Goal: Task Accomplishment & Management: Use online tool/utility

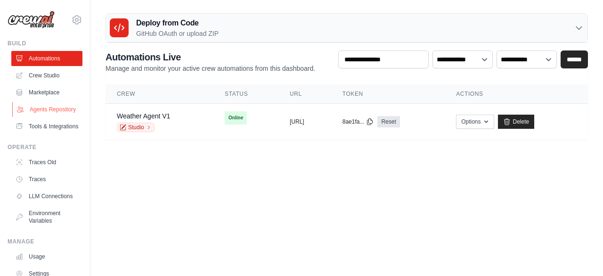
click at [49, 107] on link "Agents Repository" at bounding box center [47, 109] width 71 height 15
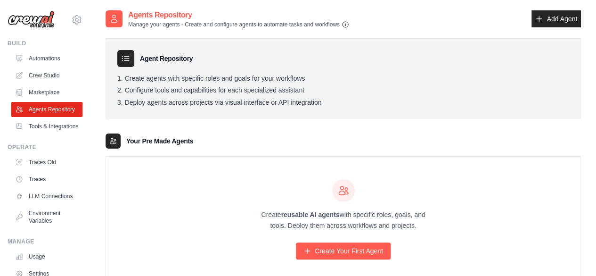
click at [345, 25] on icon "button" at bounding box center [346, 25] width 8 height 8
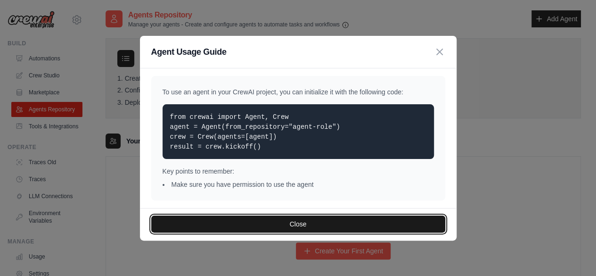
click at [305, 219] on button "Close" at bounding box center [298, 223] width 294 height 17
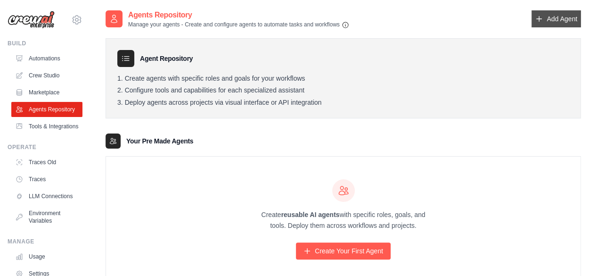
click at [541, 19] on icon at bounding box center [540, 19] width 8 height 8
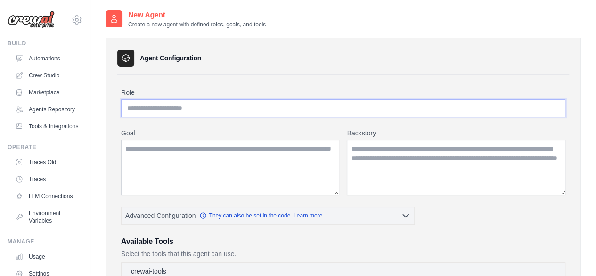
click at [343, 106] on input "Role" at bounding box center [343, 108] width 445 height 18
click at [296, 160] on textarea "Goal" at bounding box center [230, 168] width 218 height 56
click at [373, 146] on textarea "Backstory" at bounding box center [456, 168] width 219 height 56
click at [187, 57] on h3 "Agent Configuration" at bounding box center [170, 57] width 61 height 9
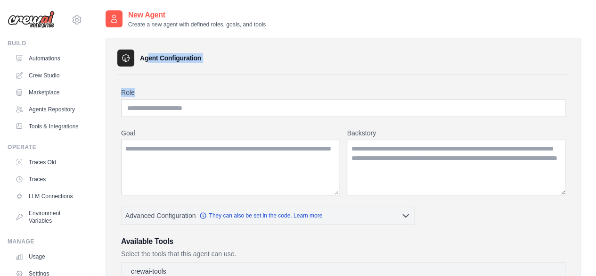
drag, startPoint x: 187, startPoint y: 57, endPoint x: 284, endPoint y: 69, distance: 97.9
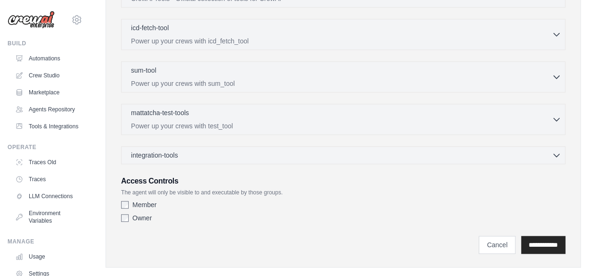
scroll to position [298, 0]
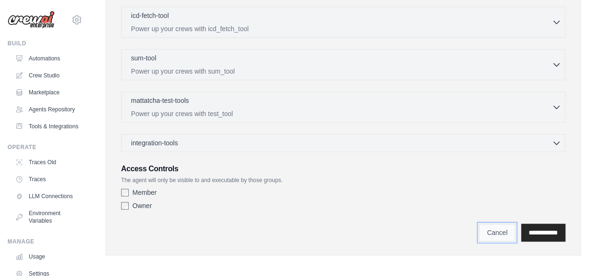
click at [482, 230] on link "Cancel" at bounding box center [497, 232] width 37 height 18
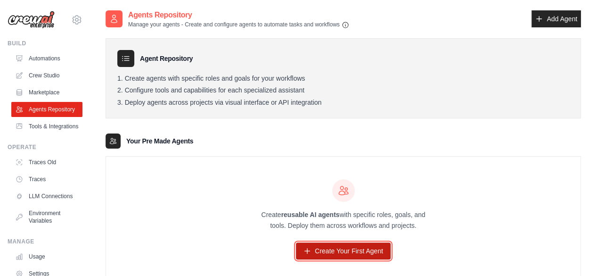
click at [368, 255] on link "Create Your First Agent" at bounding box center [343, 250] width 95 height 17
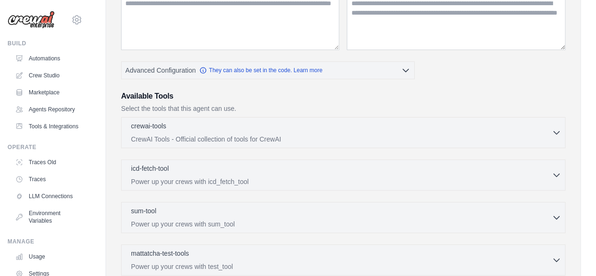
scroll to position [148, 0]
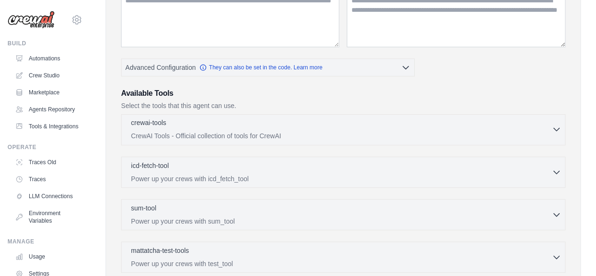
click at [555, 124] on icon "button" at bounding box center [556, 128] width 9 height 9
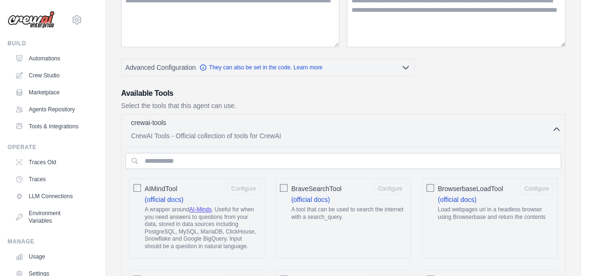
click at [555, 124] on icon "button" at bounding box center [556, 128] width 9 height 9
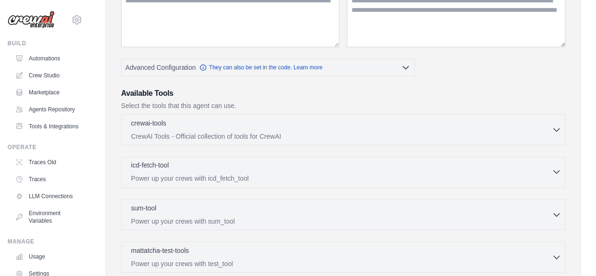
click at [558, 172] on icon "button" at bounding box center [556, 171] width 9 height 9
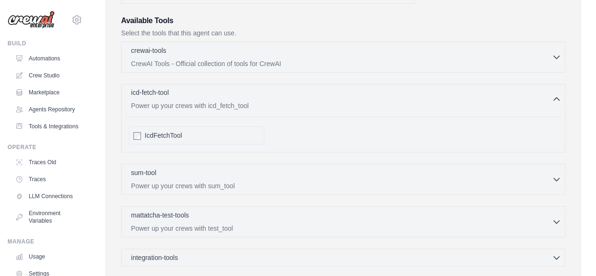
scroll to position [221, 0]
click at [554, 94] on icon "button" at bounding box center [556, 98] width 9 height 9
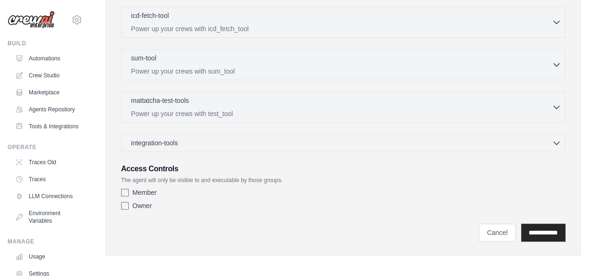
scroll to position [297, 0]
click at [556, 142] on icon "button" at bounding box center [556, 143] width 9 height 9
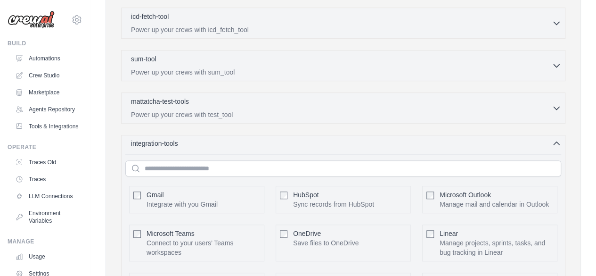
click at [556, 142] on icon "button" at bounding box center [556, 143] width 9 height 9
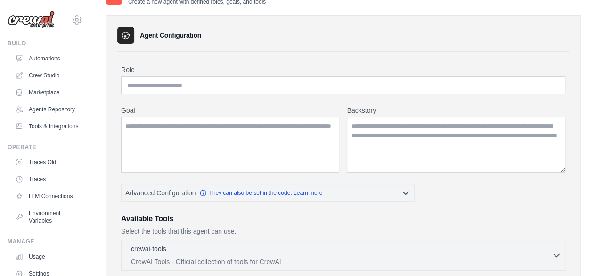
scroll to position [0, 0]
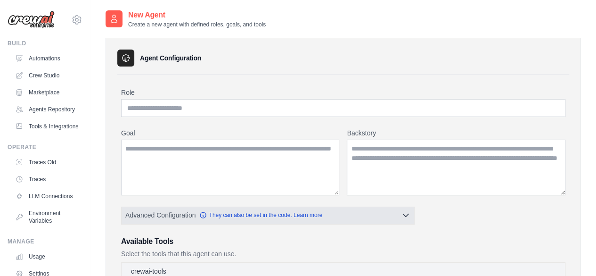
click at [407, 214] on icon "button" at bounding box center [405, 214] width 9 height 9
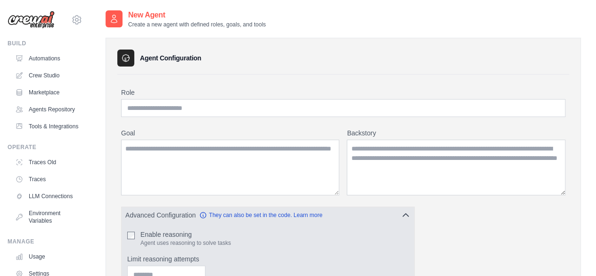
click at [407, 214] on icon "button" at bounding box center [406, 215] width 6 height 3
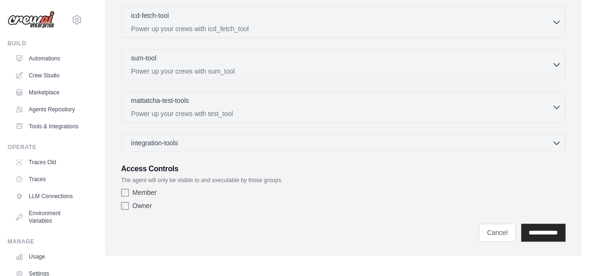
scroll to position [298, 0]
click at [482, 231] on link "Cancel" at bounding box center [497, 232] width 37 height 18
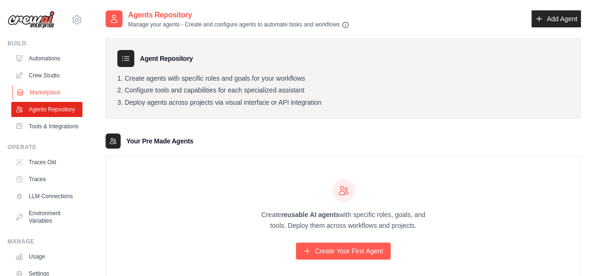
click at [51, 89] on link "Marketplace" at bounding box center [47, 92] width 71 height 15
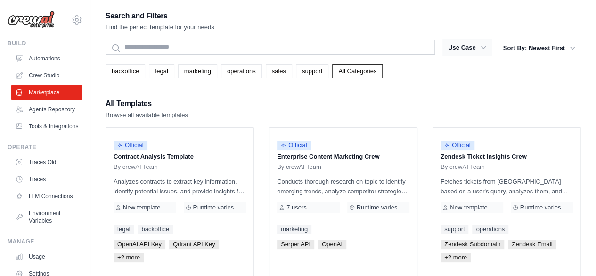
click at [484, 48] on icon "button" at bounding box center [483, 47] width 5 height 3
click at [35, 75] on link "Crew Studio" at bounding box center [47, 75] width 71 height 15
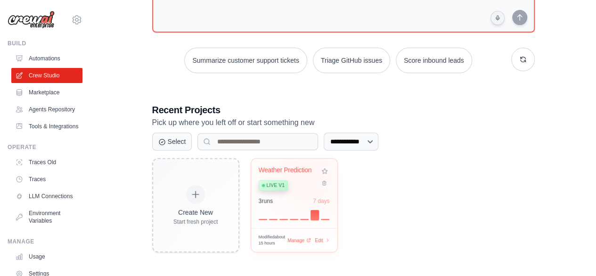
click at [305, 175] on div "Weather Prediction Live v1" at bounding box center [287, 180] width 57 height 29
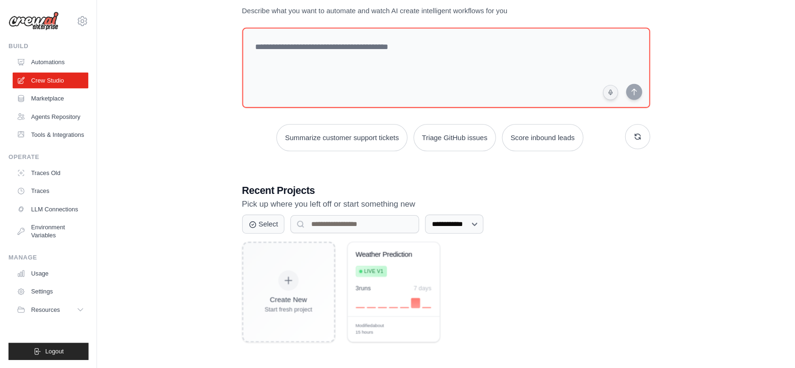
scroll to position [19, 0]
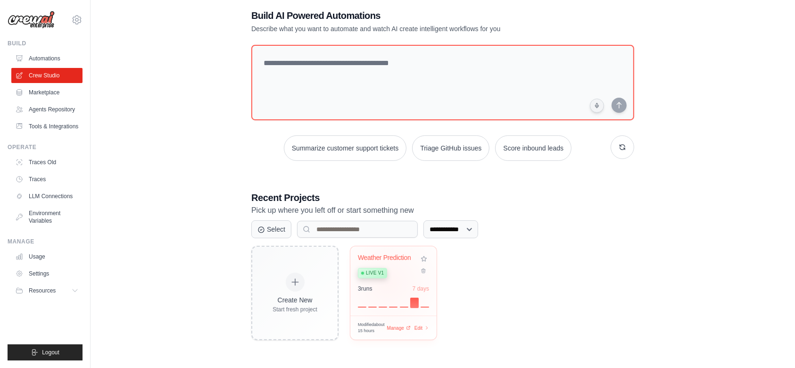
click at [388, 275] on div "Weather Prediction Live v1 3 run s 7 days" at bounding box center [393, 280] width 86 height 69
click at [79, 275] on icon at bounding box center [76, 291] width 8 height 8
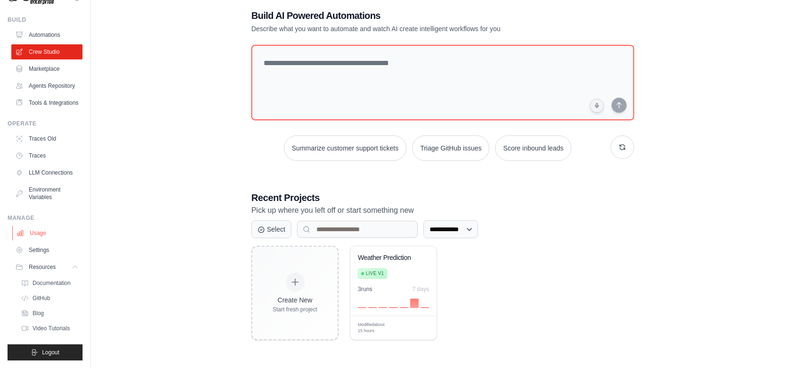
scroll to position [53, 0]
click at [72, 263] on icon at bounding box center [76, 267] width 8 height 8
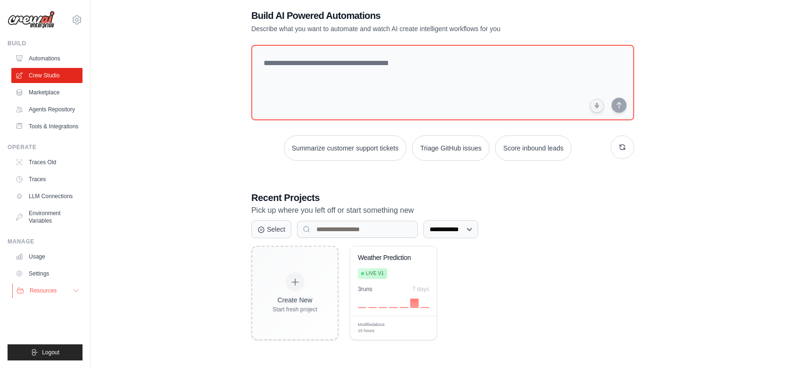
scroll to position [0, 0]
click at [465, 230] on select "**********" at bounding box center [450, 229] width 55 height 18
click at [272, 224] on button "Select" at bounding box center [271, 229] width 40 height 18
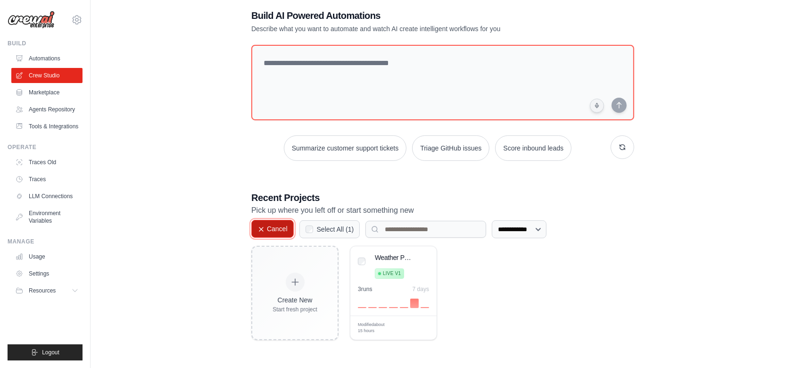
click at [272, 224] on button "Cancel" at bounding box center [272, 229] width 42 height 18
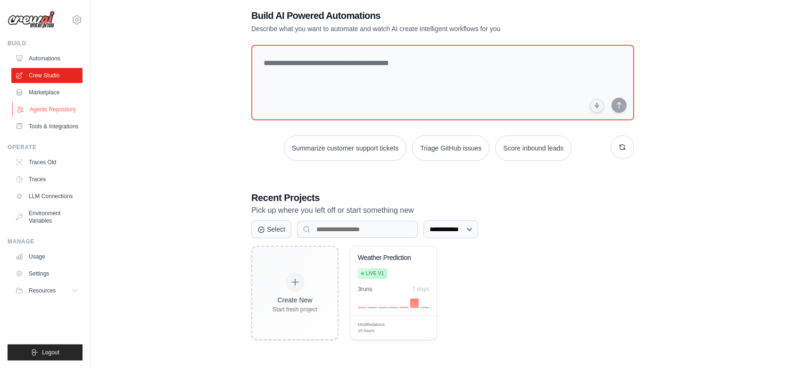
click at [65, 111] on link "Agents Repository" at bounding box center [47, 109] width 71 height 15
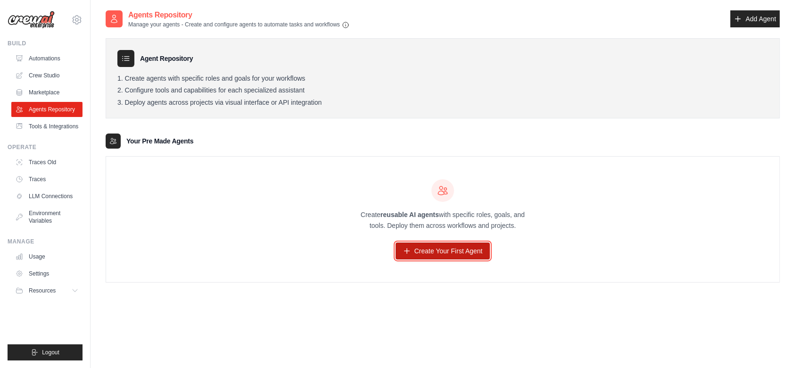
click at [416, 243] on link "Create Your First Agent" at bounding box center [443, 250] width 95 height 17
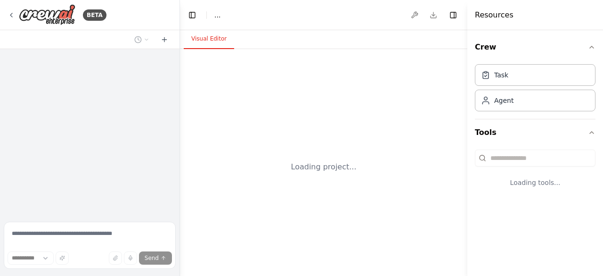
select select "****"
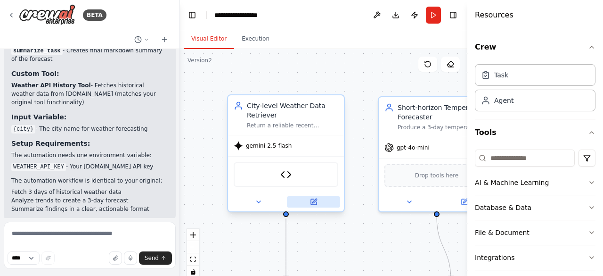
scroll to position [1775, 0]
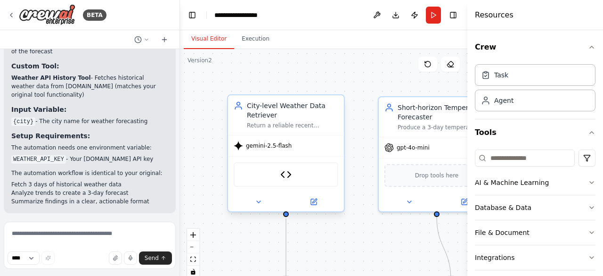
click at [316, 165] on div "Weather API History Tool" at bounding box center [286, 174] width 105 height 25
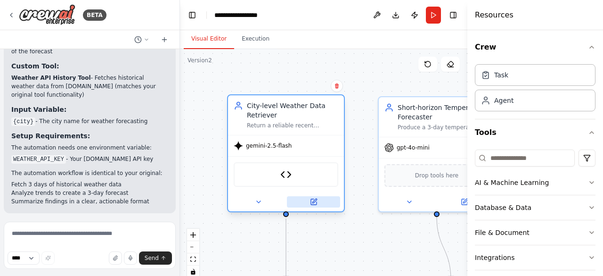
click at [317, 202] on icon at bounding box center [314, 202] width 8 height 8
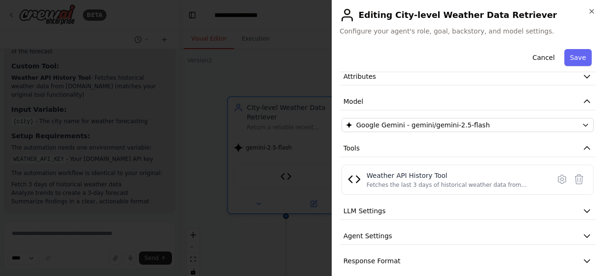
scroll to position [53, 0]
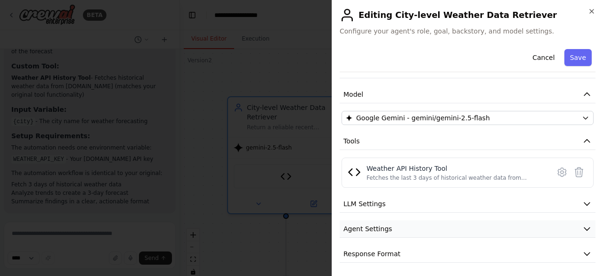
click at [392, 226] on button "Agent Settings" at bounding box center [468, 228] width 256 height 17
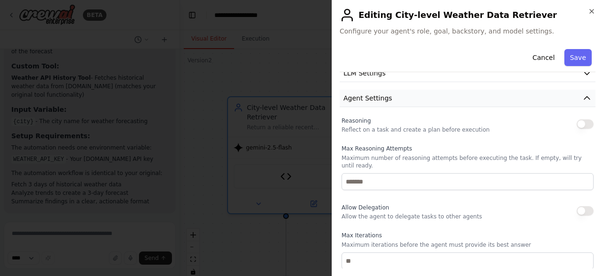
scroll to position [175, 0]
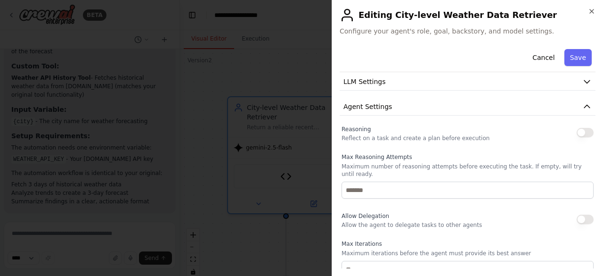
click at [384, 213] on span "Allow Delegation" at bounding box center [366, 216] width 48 height 7
click at [384, 221] on p "Allow the agent to delegate tasks to other agents" at bounding box center [412, 225] width 140 height 8
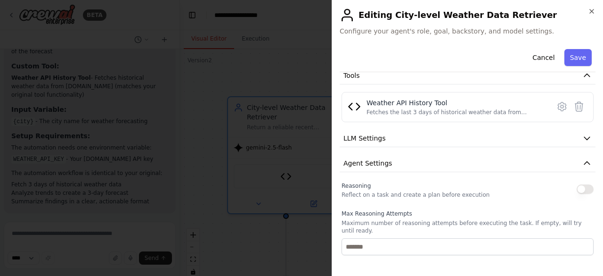
scroll to position [117, 0]
click at [383, 195] on p "Reflect on a task and create a plan before execution" at bounding box center [416, 196] width 148 height 8
click at [374, 163] on span "Agent Settings" at bounding box center [368, 164] width 49 height 9
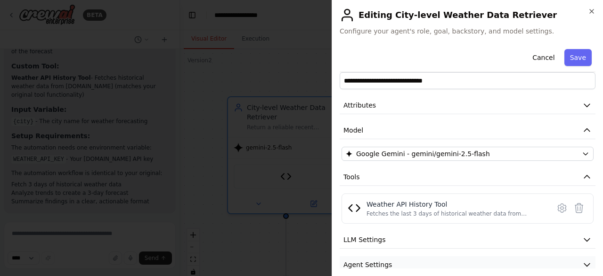
scroll to position [0, 0]
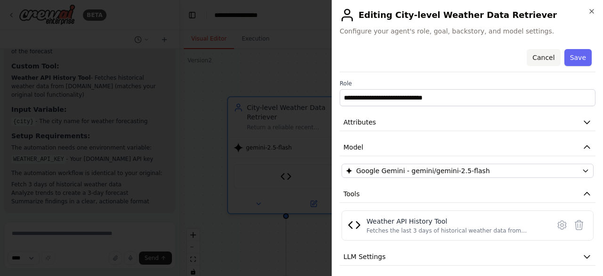
click at [531, 61] on button "Cancel" at bounding box center [543, 57] width 33 height 17
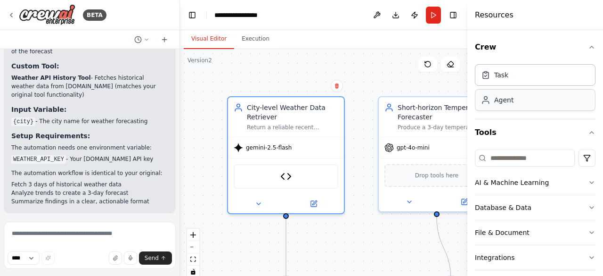
click at [512, 103] on div "Agent" at bounding box center [503, 99] width 19 height 9
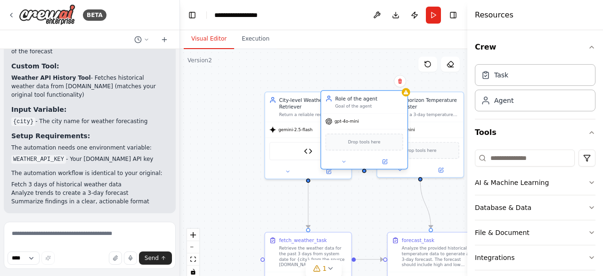
drag, startPoint x: 437, startPoint y: 110, endPoint x: 359, endPoint y: 125, distance: 79.2
click at [359, 125] on div "gpt-4o-mini" at bounding box center [364, 122] width 86 height 16
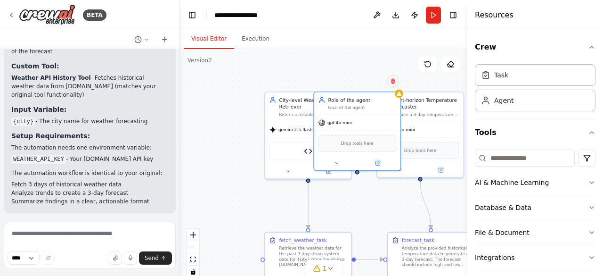
click at [393, 85] on button at bounding box center [393, 81] width 12 height 12
click at [370, 83] on button "Confirm" at bounding box center [366, 80] width 33 height 11
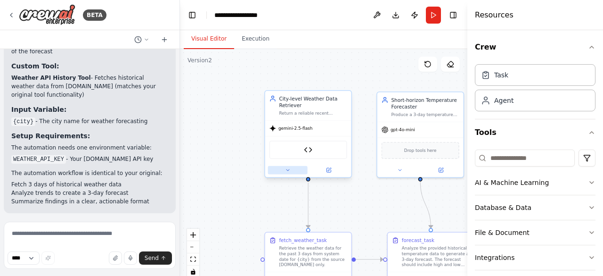
click at [286, 171] on icon at bounding box center [288, 170] width 6 height 6
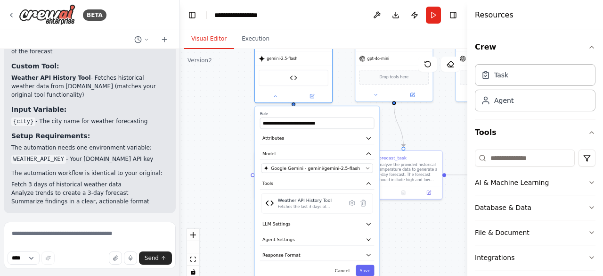
drag, startPoint x: 361, startPoint y: 128, endPoint x: 347, endPoint y: 51, distance: 78.5
click at [347, 51] on div ".deletable-edge-delete-btn { width: 20px; height: 20px; border: 0px solid #ffff…" at bounding box center [324, 167] width 288 height 236
click at [318, 133] on button "Attributes" at bounding box center [317, 138] width 115 height 12
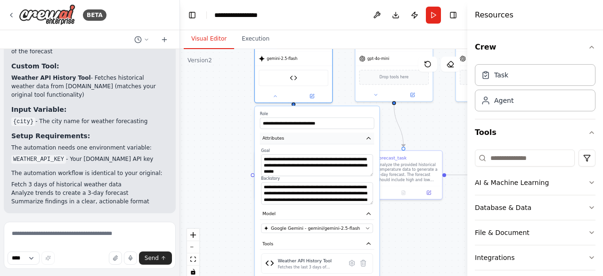
click at [318, 133] on button "Attributes" at bounding box center [317, 138] width 115 height 12
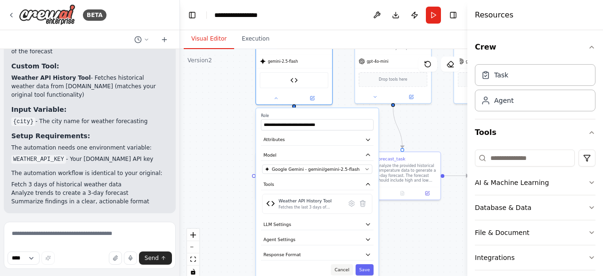
click at [341, 269] on button "Cancel" at bounding box center [342, 269] width 22 height 11
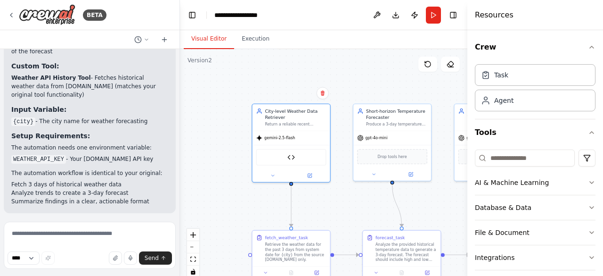
drag, startPoint x: 348, startPoint y: 104, endPoint x: 349, endPoint y: 188, distance: 84.4
click at [349, 188] on div ".deletable-edge-delete-btn { width: 20px; height: 20px; border: 0px solid #ffff…" at bounding box center [324, 167] width 288 height 236
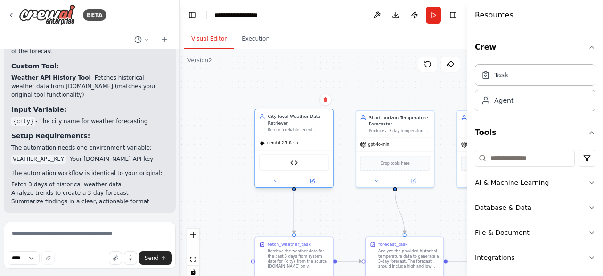
click at [303, 132] on div "Return a reliable recent temperature time series (last N days) for the requeste…" at bounding box center [298, 129] width 61 height 5
drag, startPoint x: 303, startPoint y: 132, endPoint x: 286, endPoint y: 120, distance: 20.0
click at [286, 120] on div "City-level Weather Data Retriever" at bounding box center [298, 119] width 61 height 13
drag, startPoint x: 286, startPoint y: 120, endPoint x: 254, endPoint y: 62, distance: 66.5
click at [254, 62] on div ".deletable-edge-delete-btn { width: 20px; height: 20px; border: 0px solid #ffff…" at bounding box center [324, 167] width 288 height 236
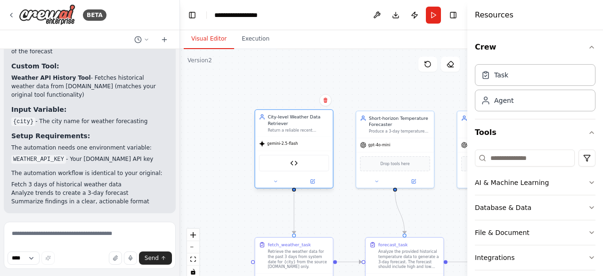
click at [287, 127] on div "City-level Weather Data Retriever Return a reliable recent temperature time ser…" at bounding box center [298, 123] width 61 height 19
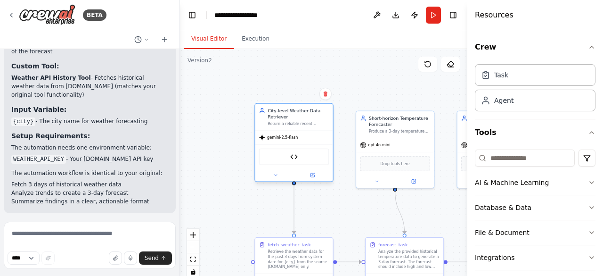
drag, startPoint x: 287, startPoint y: 127, endPoint x: 285, endPoint y: 119, distance: 7.8
click at [285, 119] on div "City-level Weather Data Retriever Return a reliable recent temperature time ser…" at bounding box center [298, 116] width 61 height 19
click at [455, 66] on button at bounding box center [450, 64] width 19 height 15
click at [450, 61] on icon at bounding box center [451, 64] width 8 height 8
click at [450, 66] on icon at bounding box center [449, 65] width 3 height 3
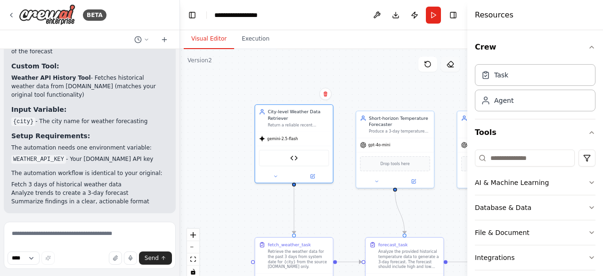
click at [452, 67] on icon at bounding box center [451, 64] width 8 height 8
click at [415, 72] on div ".deletable-edge-delete-btn { width: 20px; height: 20px; border: 0px solid #ffff…" at bounding box center [324, 167] width 288 height 236
click at [491, 75] on div "Task" at bounding box center [494, 74] width 27 height 9
click at [145, 37] on icon at bounding box center [147, 40] width 6 height 6
click at [112, 231] on div at bounding box center [90, 138] width 180 height 276
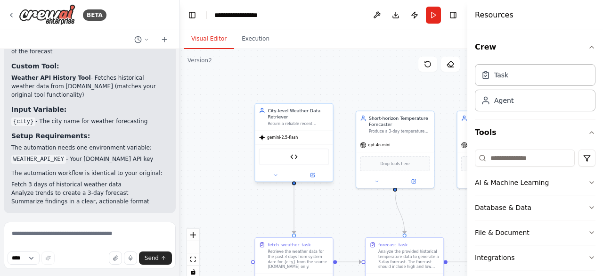
click at [294, 137] on span "gemini-2.5-flash" at bounding box center [282, 137] width 31 height 5
click at [588, 130] on icon "button" at bounding box center [592, 133] width 8 height 8
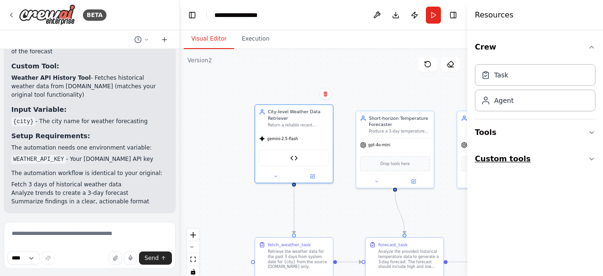
click at [592, 160] on icon "button" at bounding box center [592, 159] width 8 height 8
click at [587, 130] on button "Tools" at bounding box center [535, 132] width 121 height 26
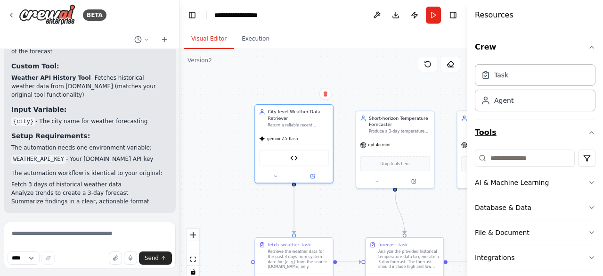
click at [587, 125] on button "Tools" at bounding box center [535, 132] width 121 height 26
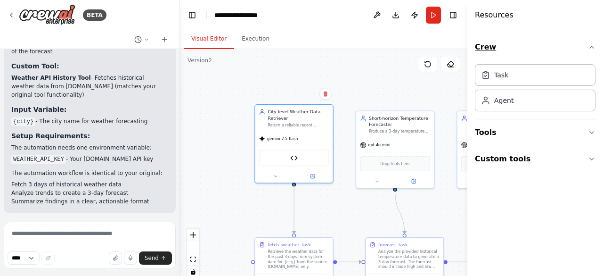
click at [593, 46] on icon "button" at bounding box center [592, 47] width 8 height 8
click at [454, 13] on button "Toggle Right Sidebar" at bounding box center [453, 14] width 13 height 13
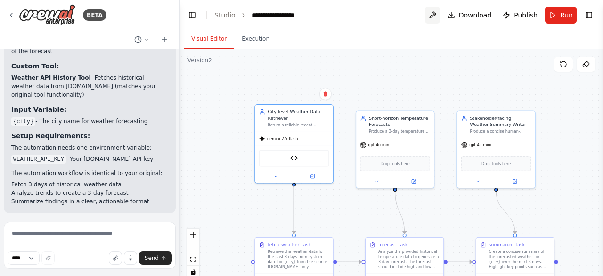
click at [432, 20] on button at bounding box center [432, 15] width 15 height 17
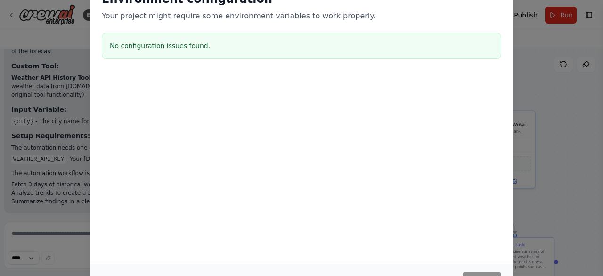
click at [503, 10] on div "Environment configuration Your project might require some environment variables…" at bounding box center [302, 138] width 422 height 316
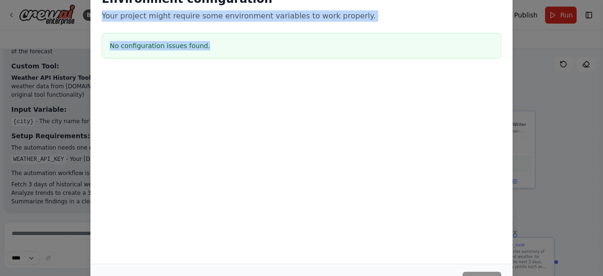
drag, startPoint x: 505, startPoint y: 2, endPoint x: 541, endPoint y: 55, distance: 64.2
click at [541, 55] on div "Environment configuration Your project might require some environment variables…" at bounding box center [301, 138] width 603 height 276
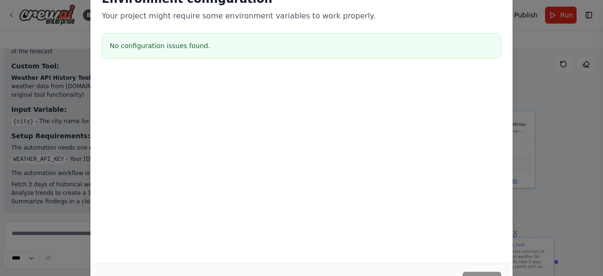
click at [541, 55] on div "Environment configuration Your project might require some environment variables…" at bounding box center [301, 138] width 603 height 276
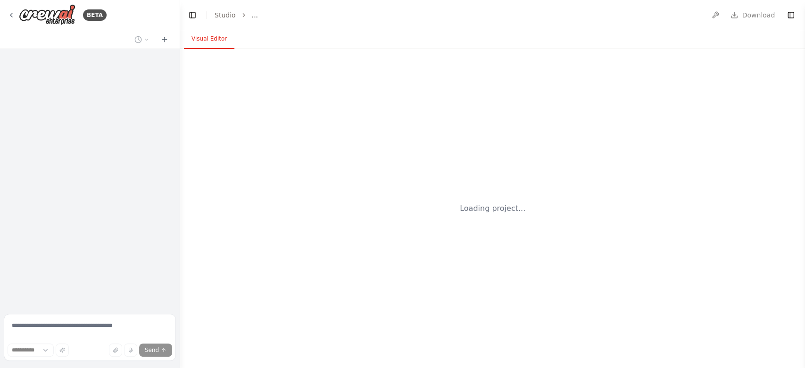
select select "****"
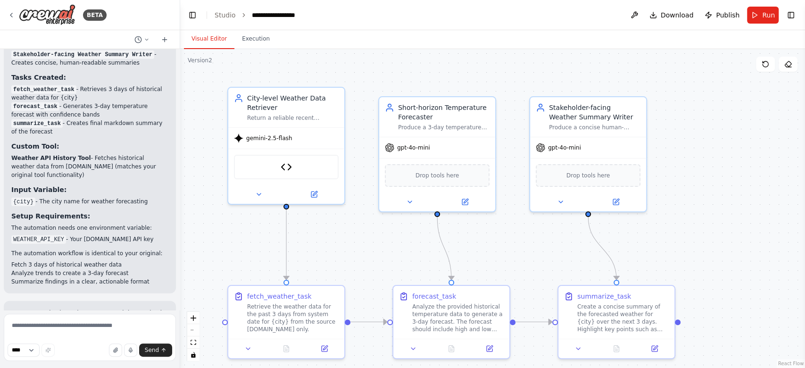
scroll to position [1695, 0]
click at [788, 67] on icon at bounding box center [788, 67] width 5 height 0
click at [789, 364] on link "React Flow" at bounding box center [790, 363] width 25 height 5
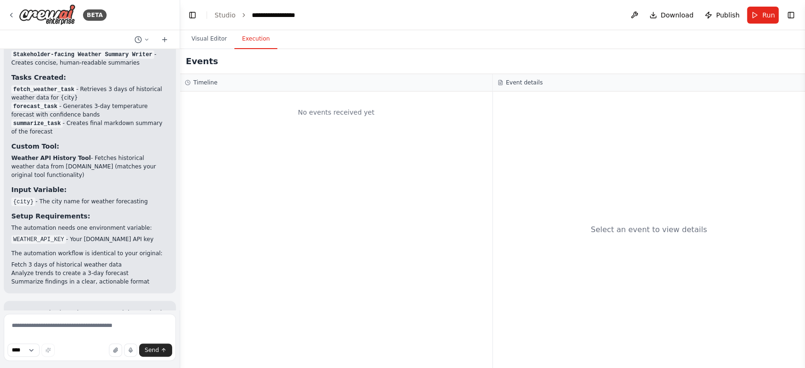
click at [257, 38] on button "Execution" at bounding box center [255, 39] width 43 height 20
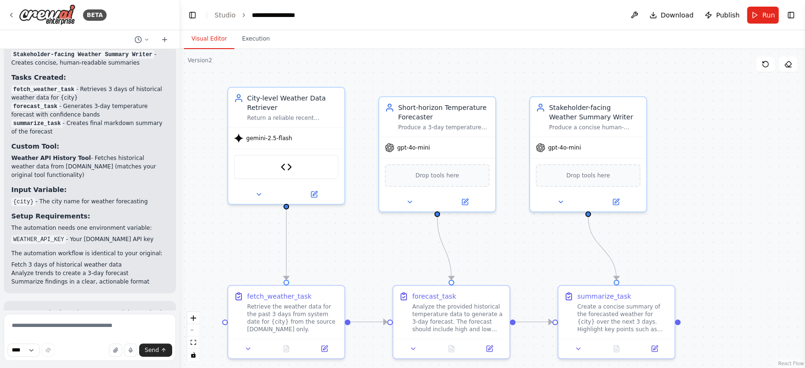
click at [203, 37] on button "Visual Editor" at bounding box center [209, 39] width 50 height 20
click at [191, 13] on button "Toggle Left Sidebar" at bounding box center [192, 14] width 13 height 13
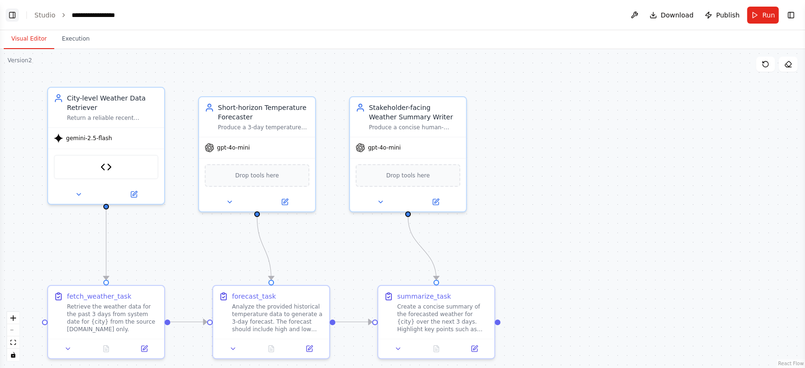
click at [8, 15] on button "Toggle Left Sidebar" at bounding box center [12, 14] width 13 height 13
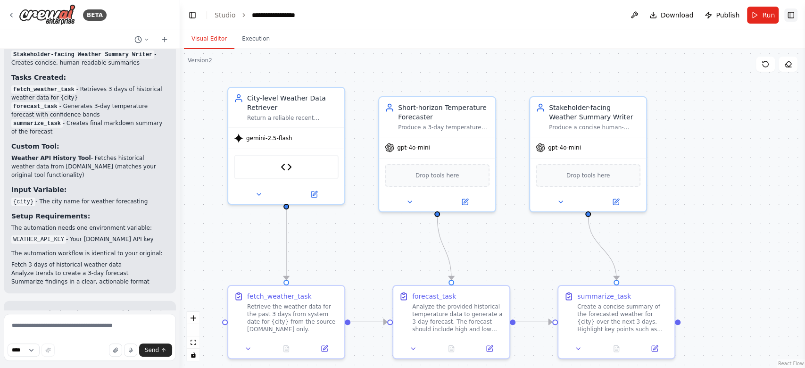
click at [788, 13] on button "Toggle Right Sidebar" at bounding box center [790, 14] width 13 height 13
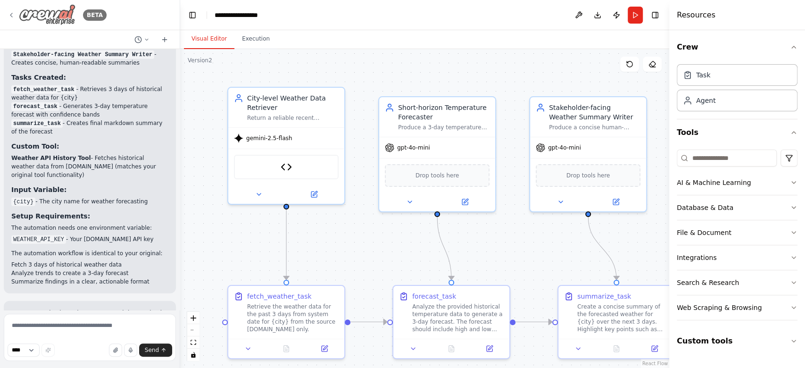
click at [11, 13] on icon at bounding box center [12, 15] width 8 height 8
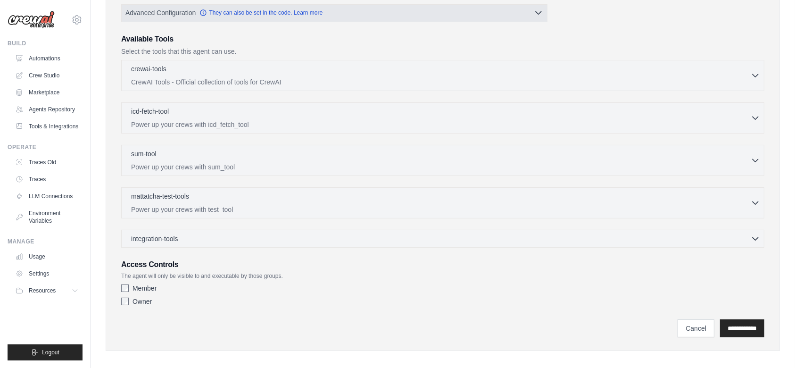
scroll to position [208, 0]
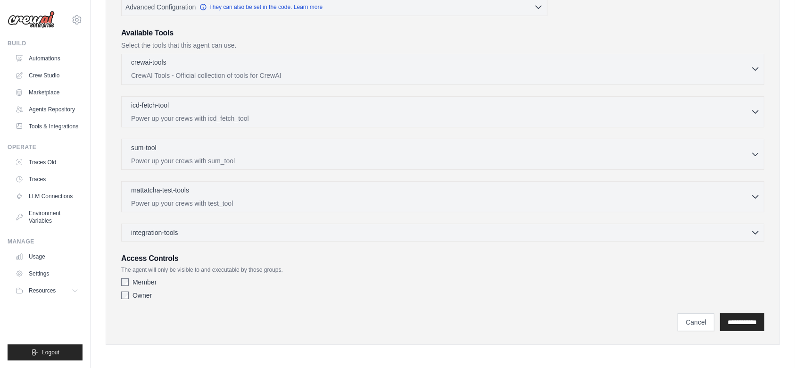
click at [362, 63] on div "crewai-tools 0 selected" at bounding box center [440, 63] width 619 height 11
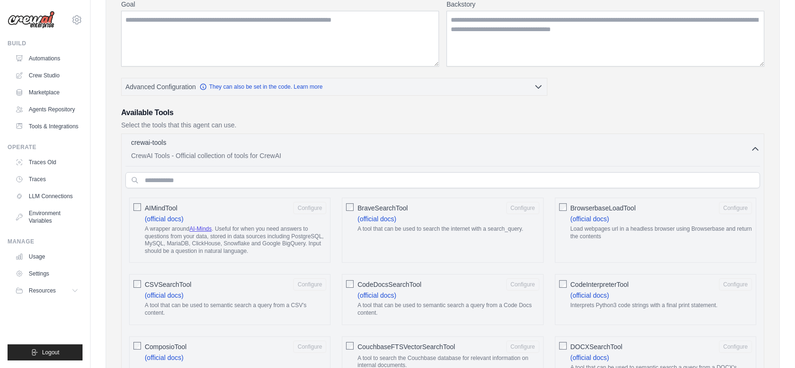
scroll to position [0, 0]
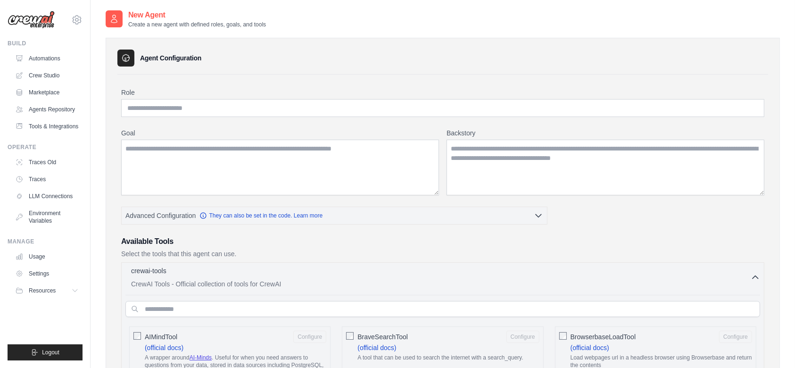
click at [283, 273] on div "crewai-tools 0 selected" at bounding box center [440, 271] width 619 height 11
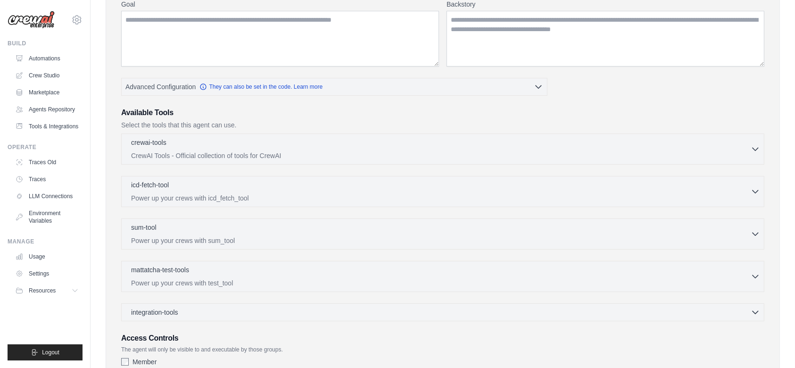
scroll to position [129, 0]
click at [326, 182] on div "icd-fetch-tool 0 selected" at bounding box center [440, 184] width 619 height 11
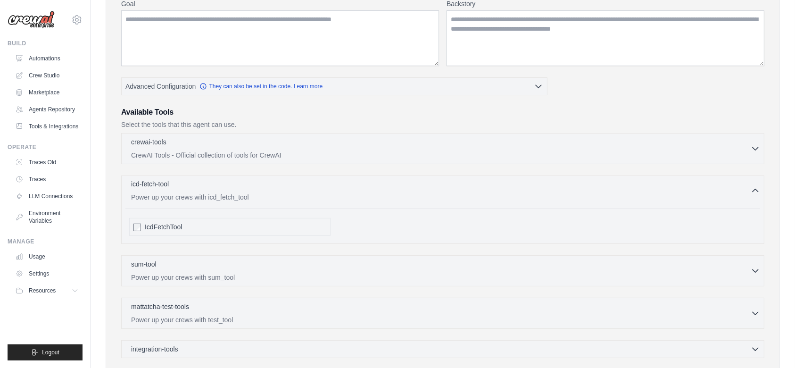
click at [326, 182] on div "icd-fetch-tool 0 selected" at bounding box center [440, 184] width 619 height 11
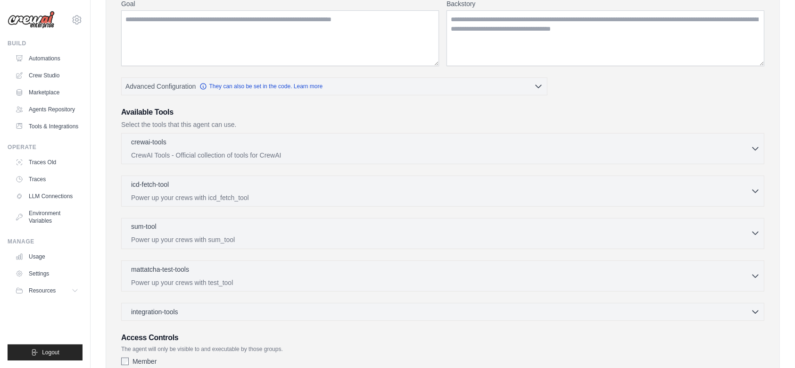
click at [330, 232] on div "sum-tool 0 selected Power up your crews with sum_tool" at bounding box center [440, 233] width 619 height 23
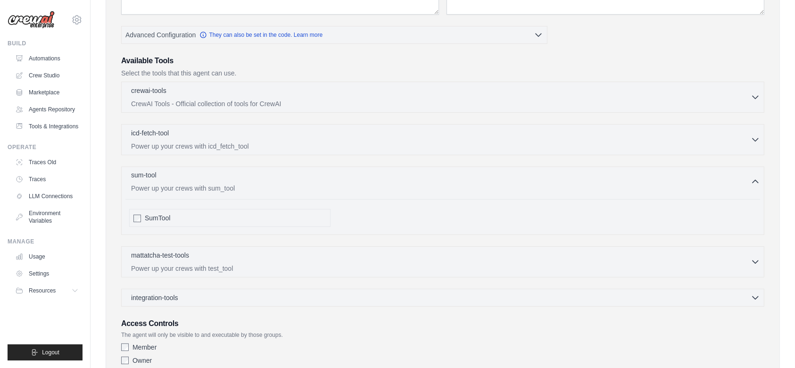
scroll to position [187, 0]
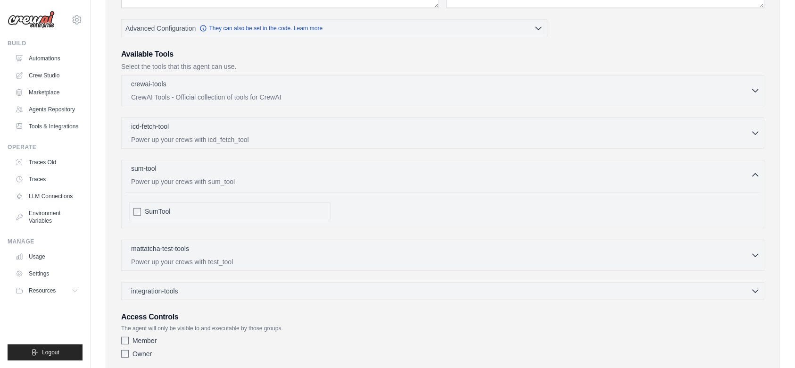
click at [317, 168] on div "sum-tool 0 selected" at bounding box center [440, 169] width 619 height 11
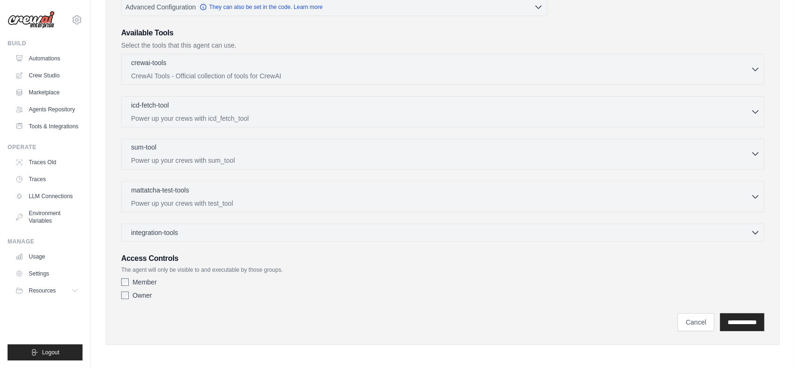
scroll to position [208, 0]
click at [310, 228] on div "integration-tools 0 selected" at bounding box center [445, 232] width 629 height 9
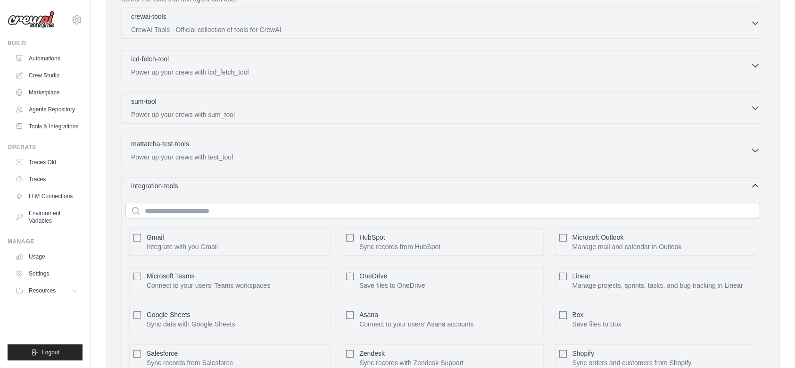
scroll to position [255, 0]
click at [304, 186] on div "integration-tools 0 selected" at bounding box center [445, 185] width 629 height 9
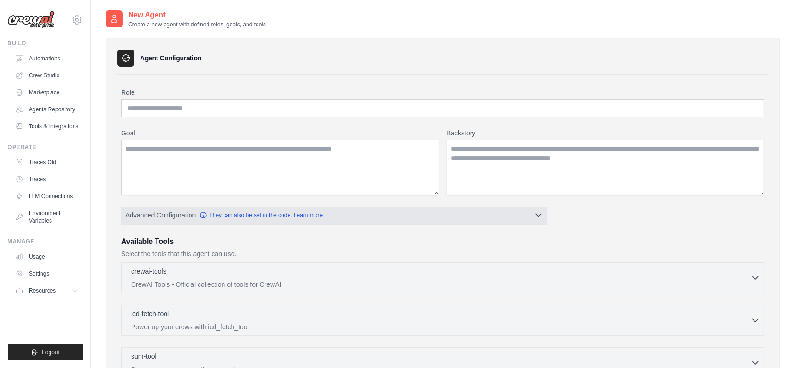
scroll to position [208, 0]
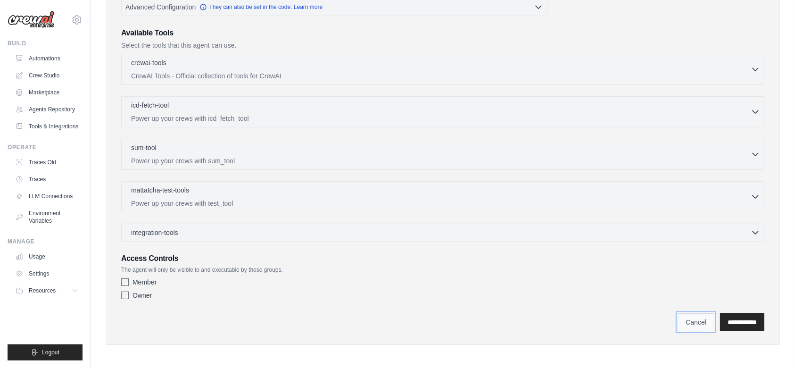
click at [681, 319] on link "Cancel" at bounding box center [695, 322] width 37 height 18
